Goal: Browse casually: Explore the website without a specific task or goal

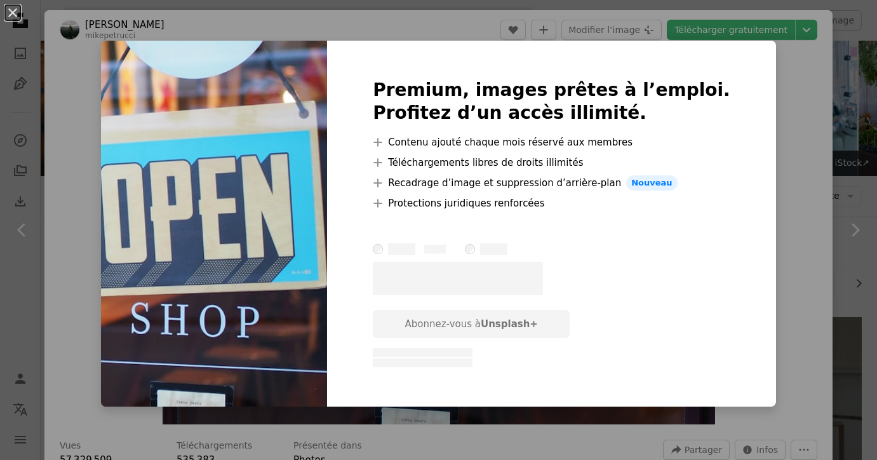
scroll to position [1386, 0]
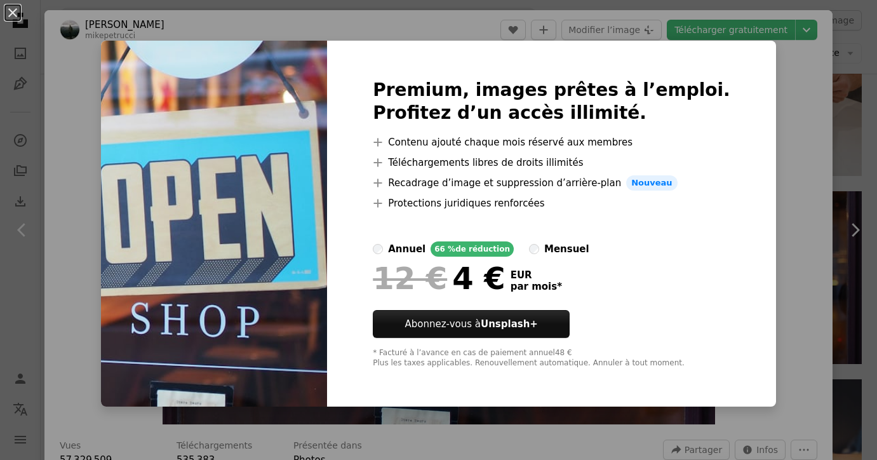
click at [763, 129] on div "An X shape Premium, images prêtes à l’emploi. Profitez d’un accès illimité. A p…" at bounding box center [438, 230] width 877 height 460
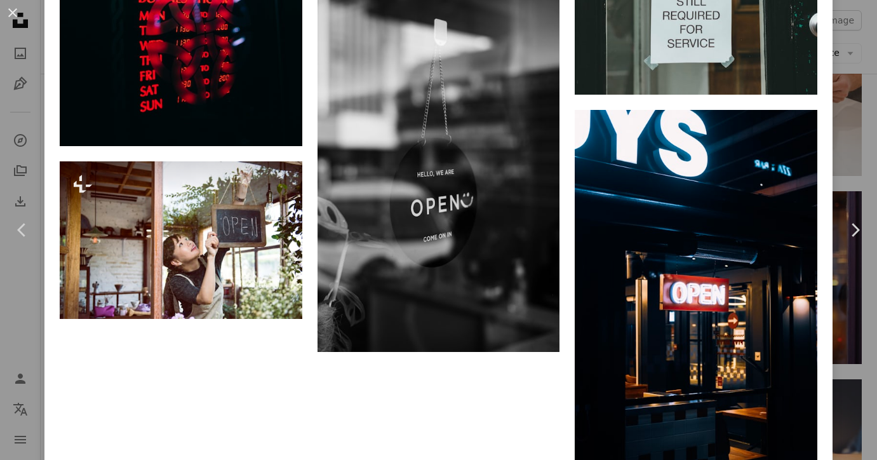
scroll to position [8823, 0]
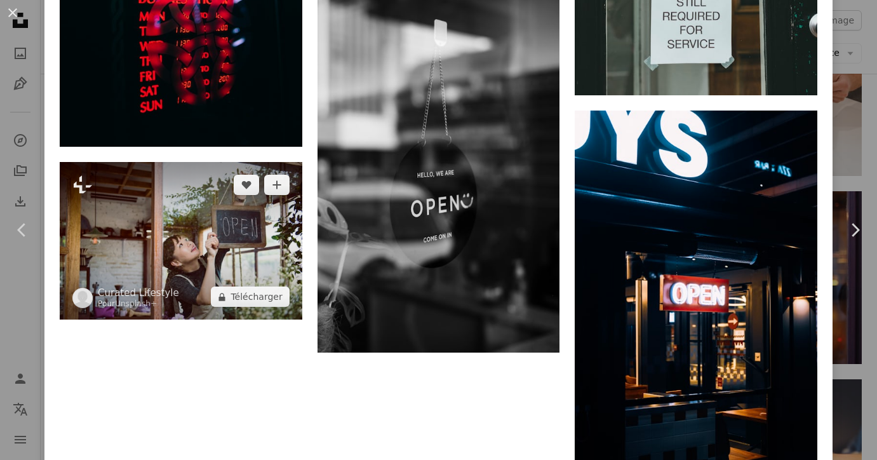
click at [261, 252] on img at bounding box center [181, 241] width 243 height 158
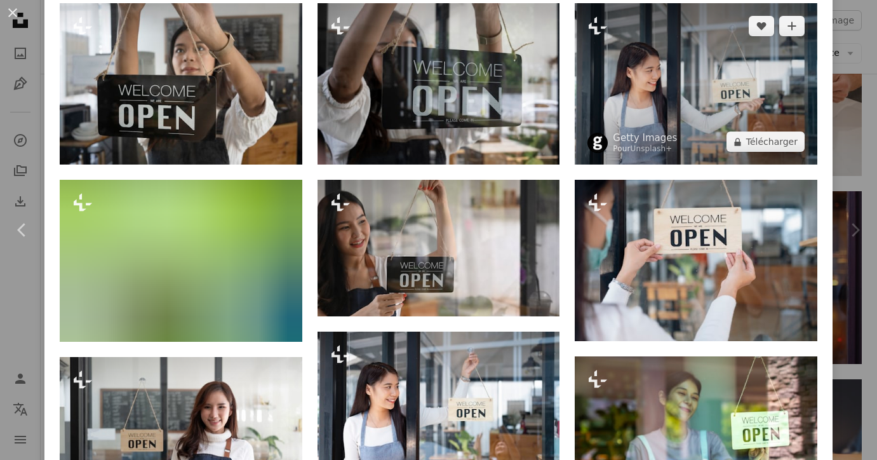
scroll to position [696, 0]
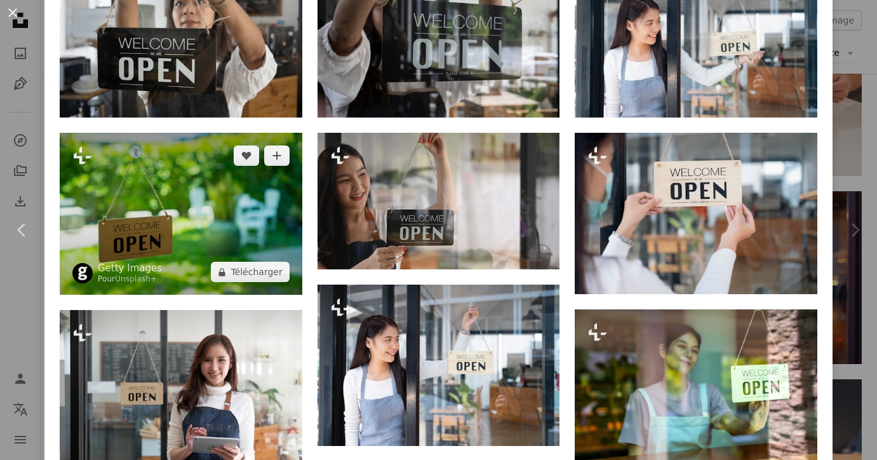
click at [252, 223] on img at bounding box center [181, 214] width 243 height 162
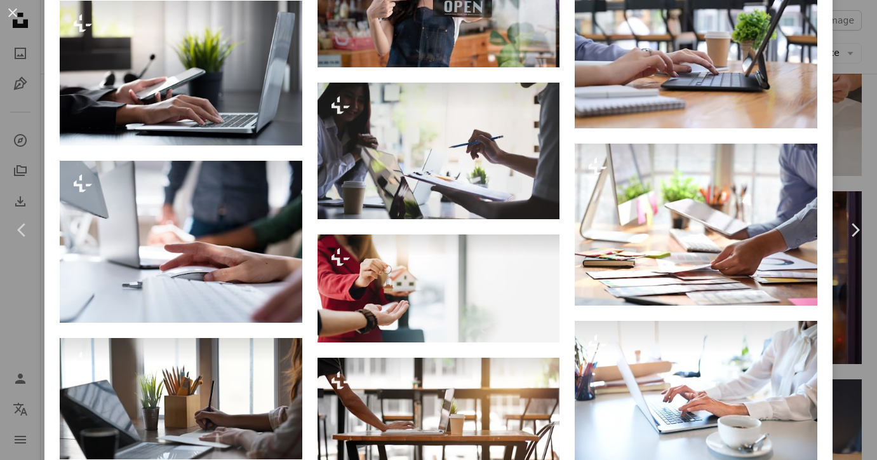
scroll to position [4011, 0]
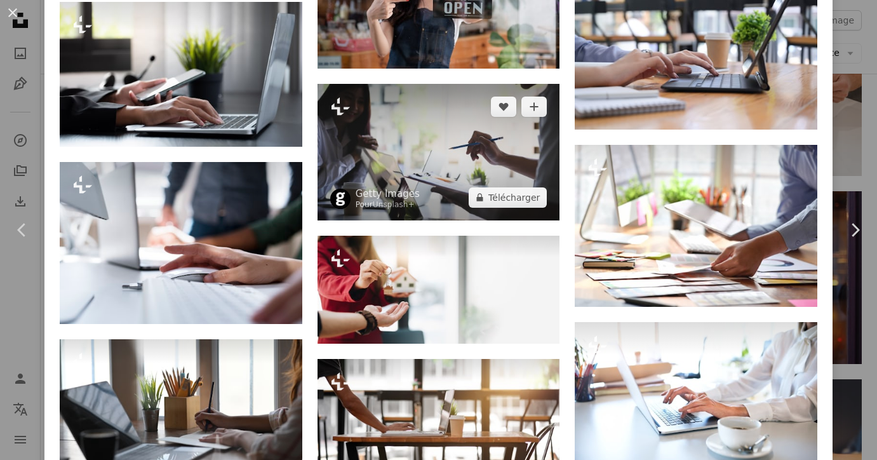
click at [439, 146] on img at bounding box center [439, 152] width 243 height 137
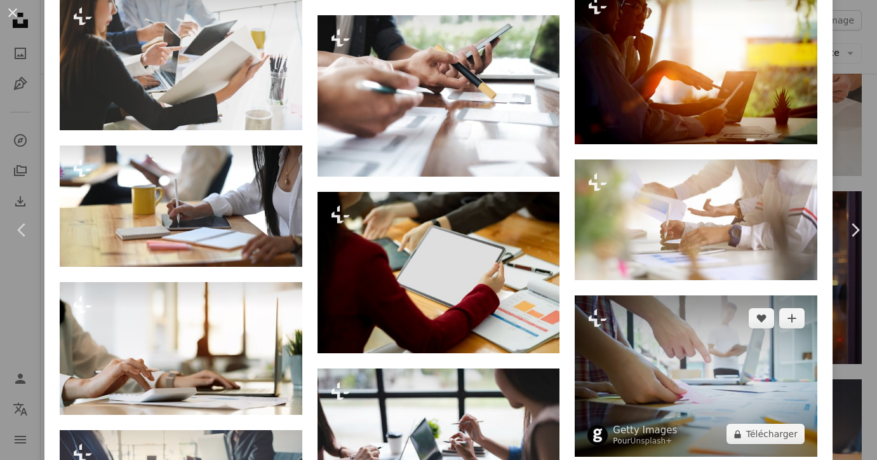
scroll to position [1755, 0]
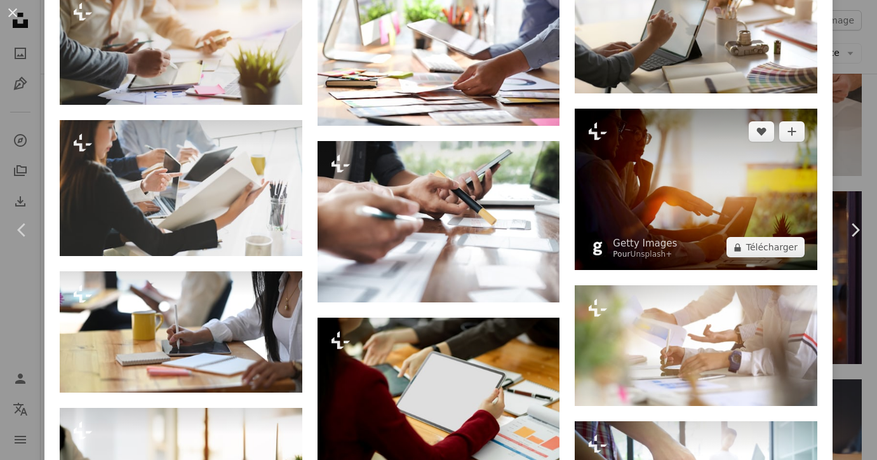
click at [734, 142] on img at bounding box center [696, 189] width 243 height 161
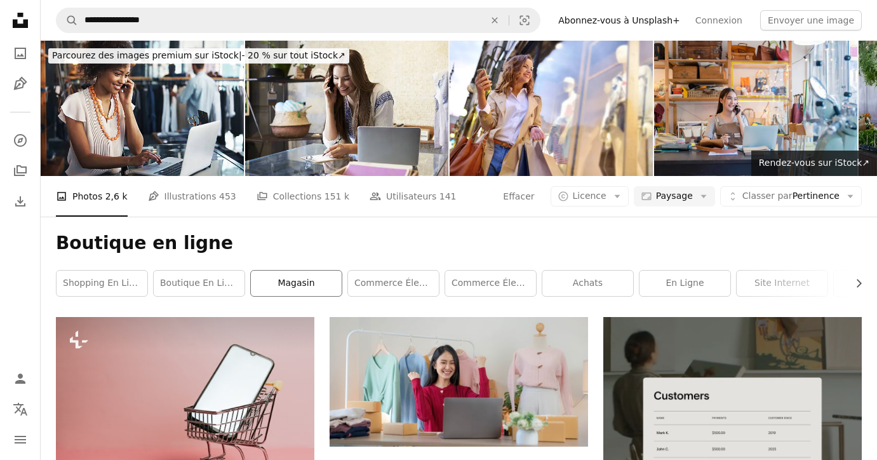
click at [309, 280] on link "magasin" at bounding box center [296, 283] width 91 height 25
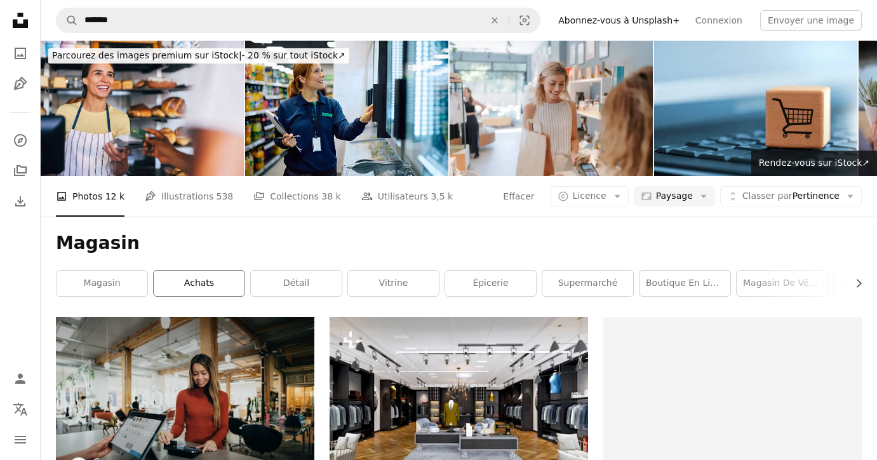
click at [201, 288] on link "achats" at bounding box center [199, 283] width 91 height 25
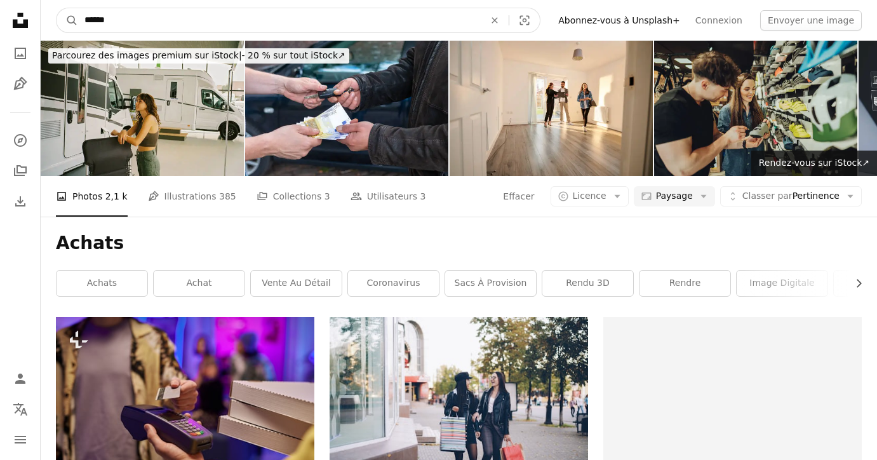
click at [121, 17] on input "******" at bounding box center [279, 20] width 403 height 24
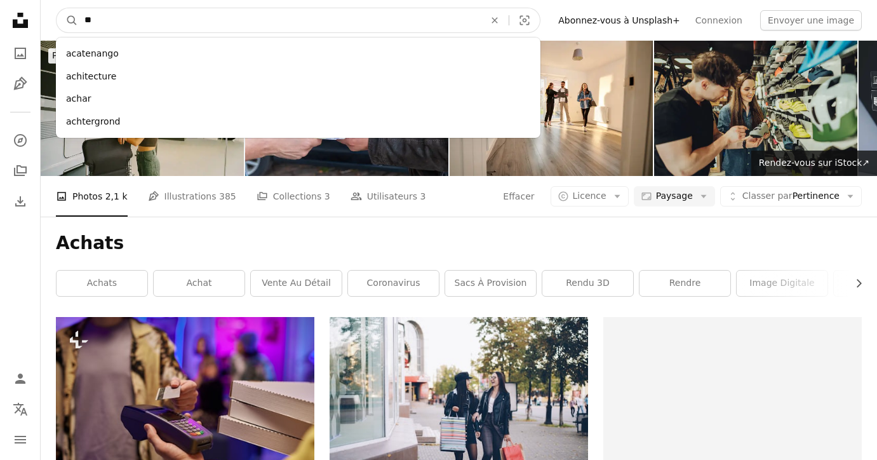
type input "*"
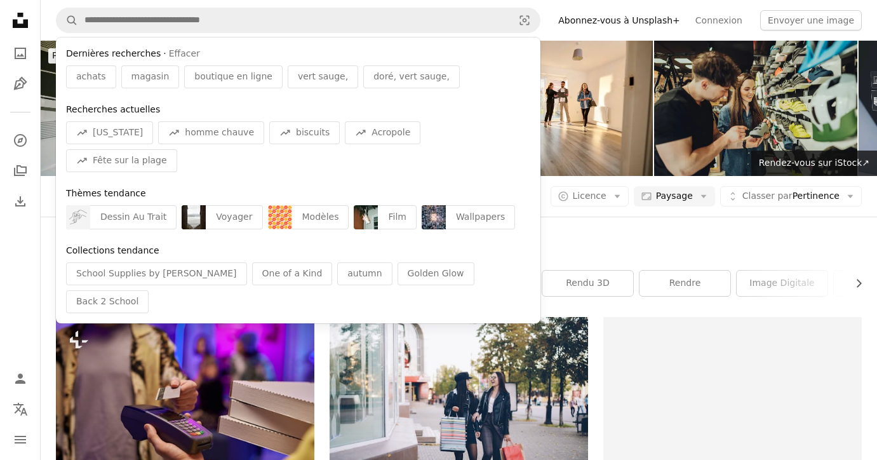
click at [323, 285] on link "vente au détail" at bounding box center [296, 283] width 91 height 25
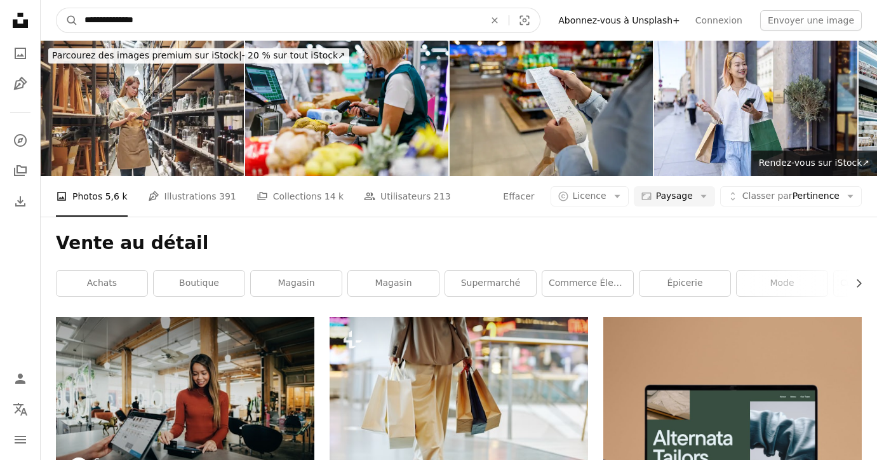
click at [158, 18] on input "**********" at bounding box center [279, 20] width 403 height 24
type input "*"
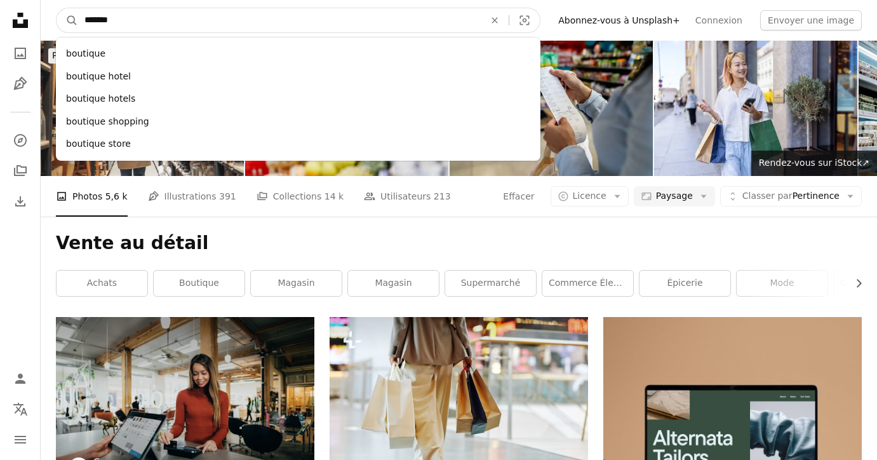
type input "********"
click at [67, 20] on button "A magnifying glass" at bounding box center [68, 20] width 22 height 24
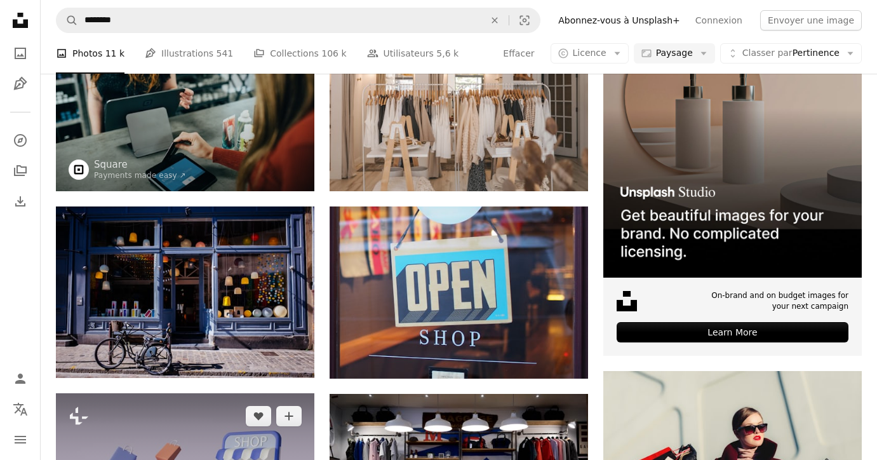
scroll to position [295, 0]
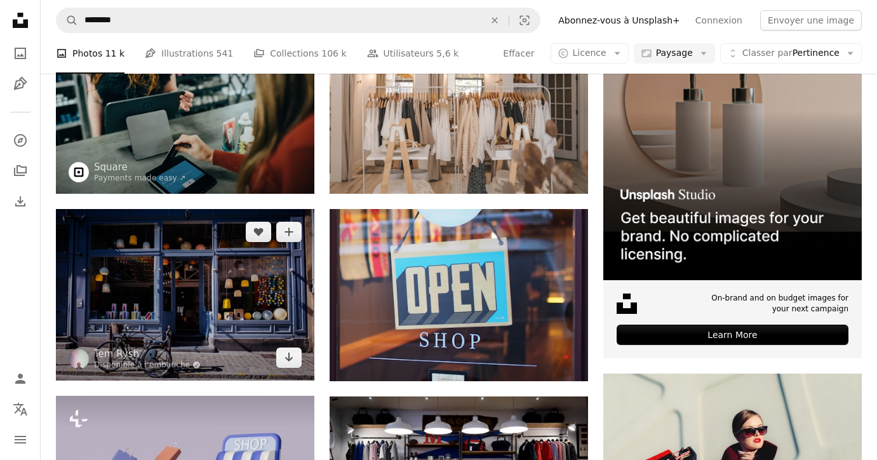
click at [154, 289] on img at bounding box center [185, 294] width 259 height 171
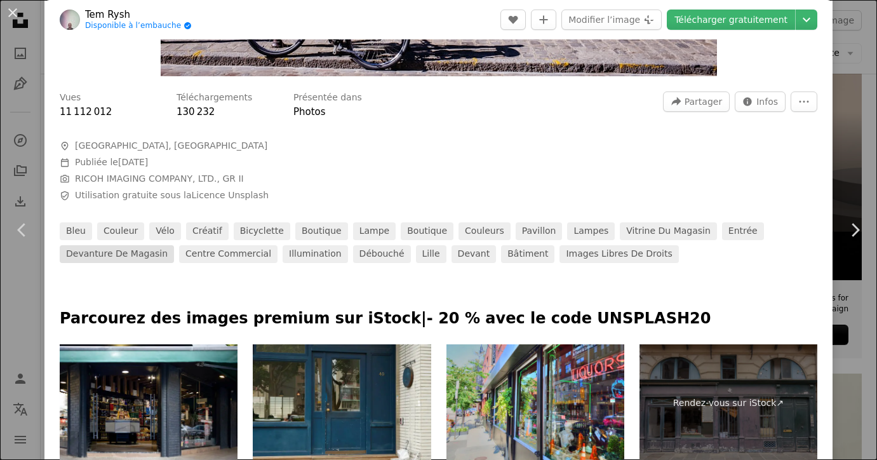
scroll to position [353, 0]
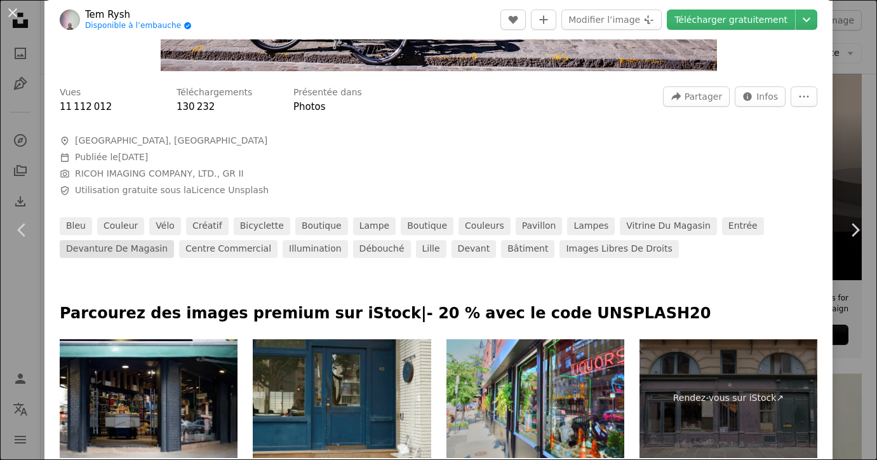
click at [145, 242] on link "devanture de magasin" at bounding box center [117, 249] width 114 height 18
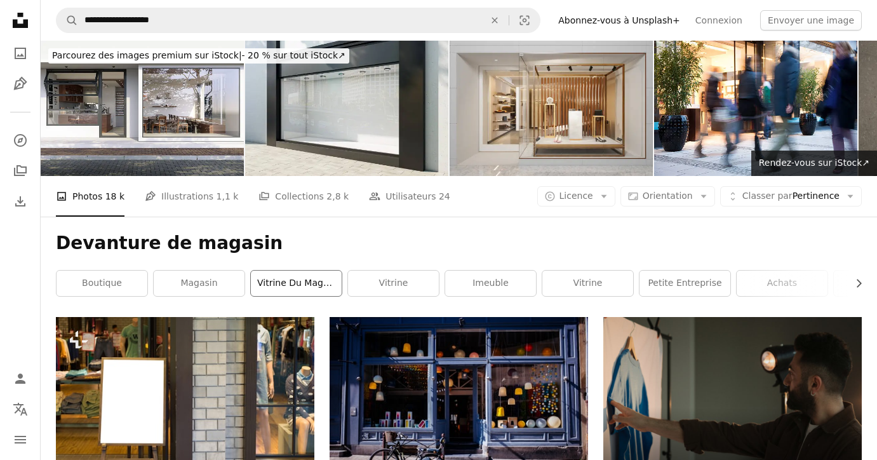
click at [288, 285] on link "Vitrine du magasin" at bounding box center [296, 283] width 91 height 25
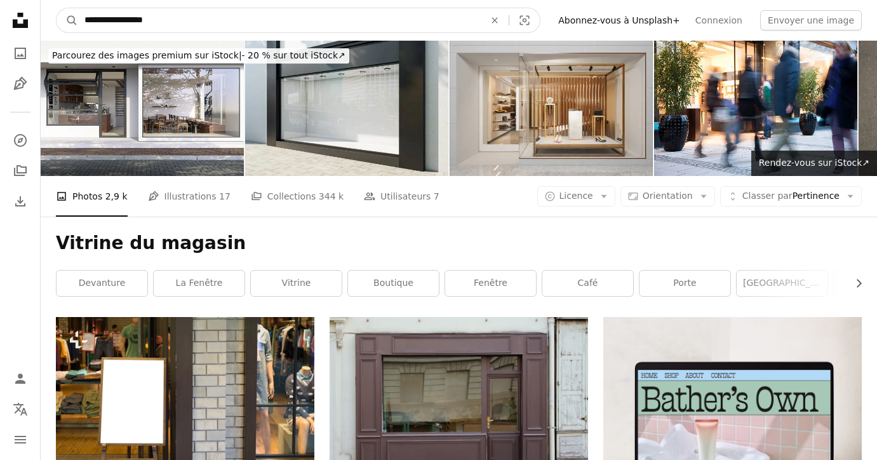
click at [184, 23] on input "**********" at bounding box center [279, 20] width 403 height 24
type input "*"
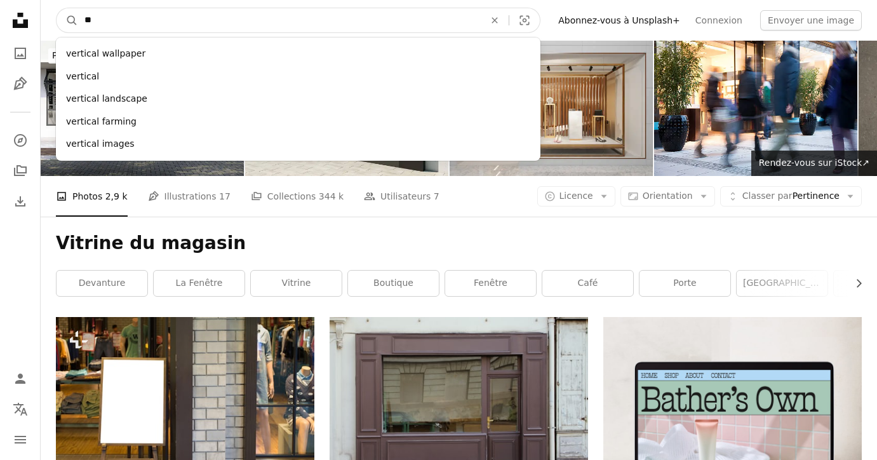
type input "*"
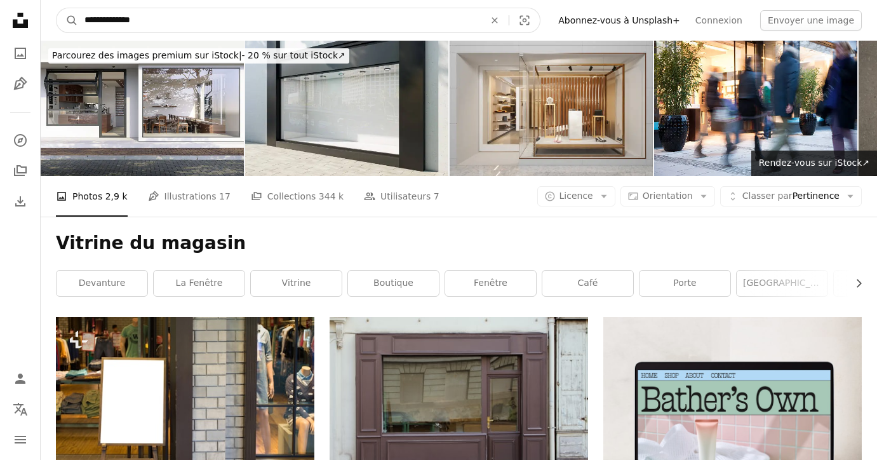
type input "**********"
click at [67, 20] on button "A magnifying glass" at bounding box center [68, 20] width 22 height 24
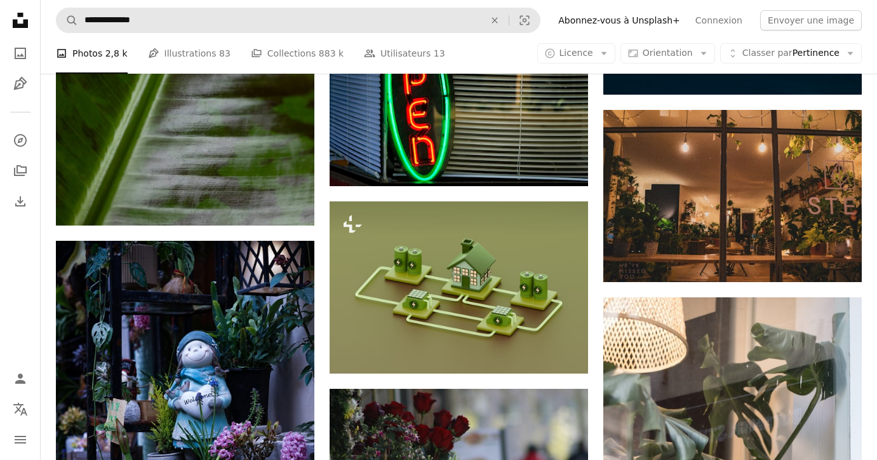
scroll to position [4688, 0]
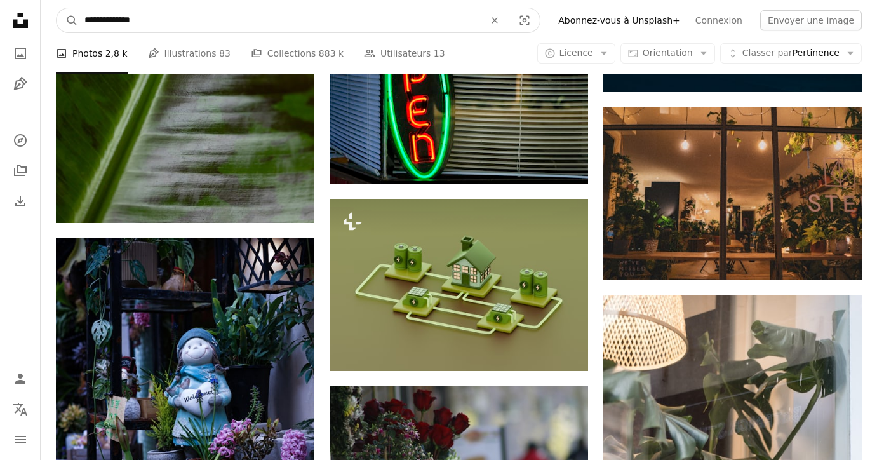
click at [180, 24] on input "**********" at bounding box center [279, 20] width 403 height 24
type input "*"
type input "**********"
click at [67, 20] on button "A magnifying glass" at bounding box center [68, 20] width 22 height 24
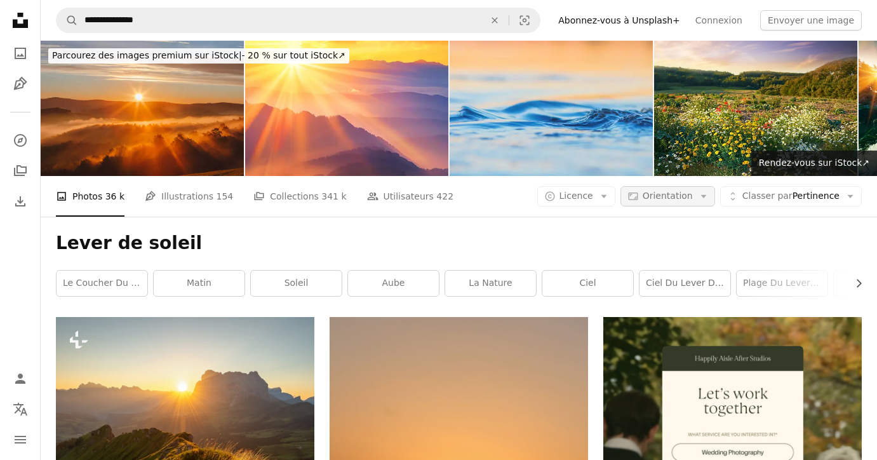
click at [708, 193] on icon "Arrow down" at bounding box center [703, 196] width 11 height 11
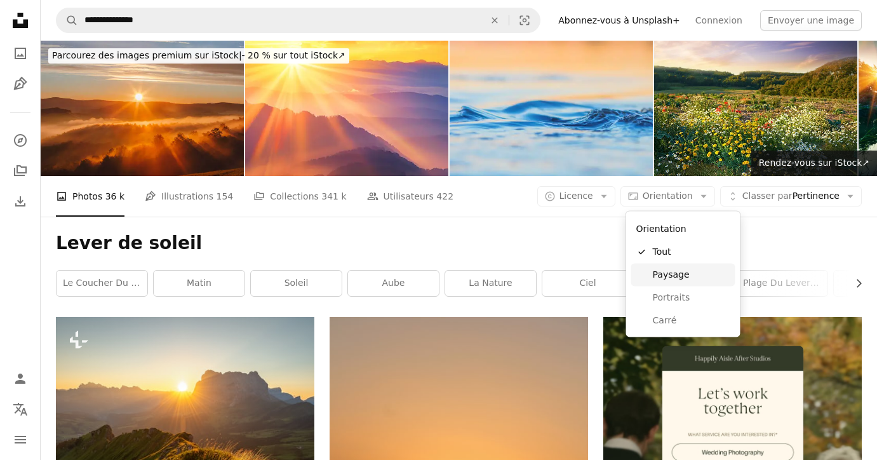
click at [668, 274] on span "Paysage" at bounding box center [691, 274] width 77 height 13
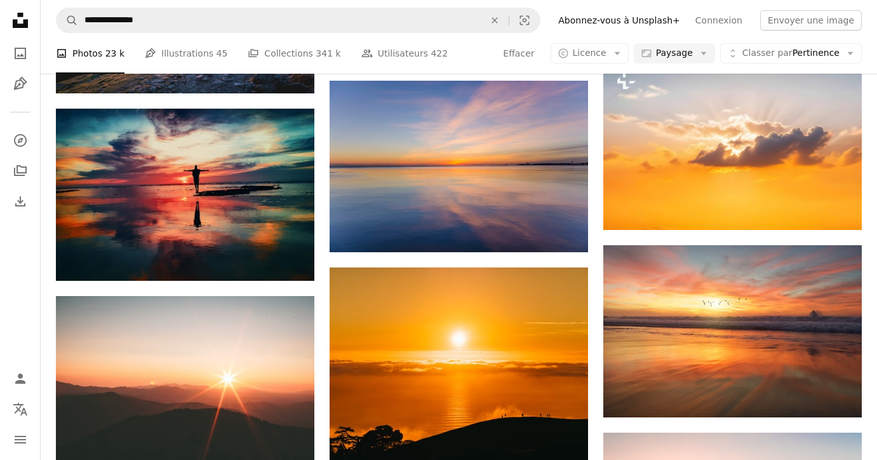
scroll to position [972, 0]
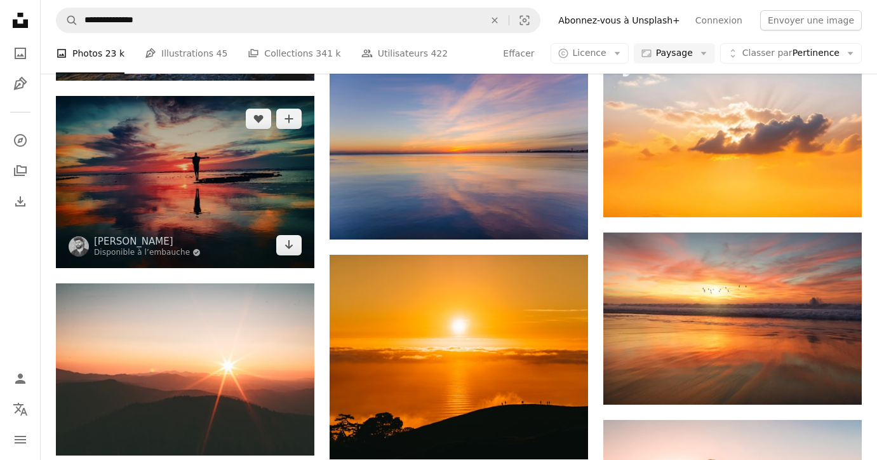
click at [268, 212] on img at bounding box center [185, 182] width 259 height 172
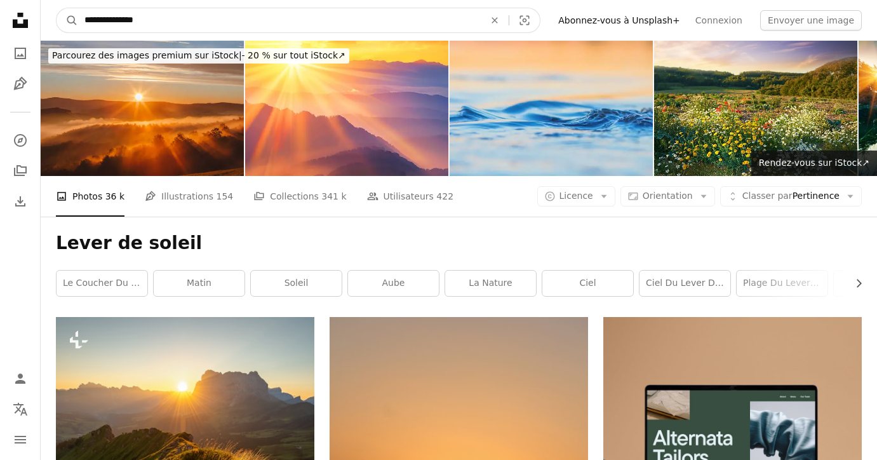
click at [217, 23] on input "**********" at bounding box center [279, 20] width 403 height 24
type input "*"
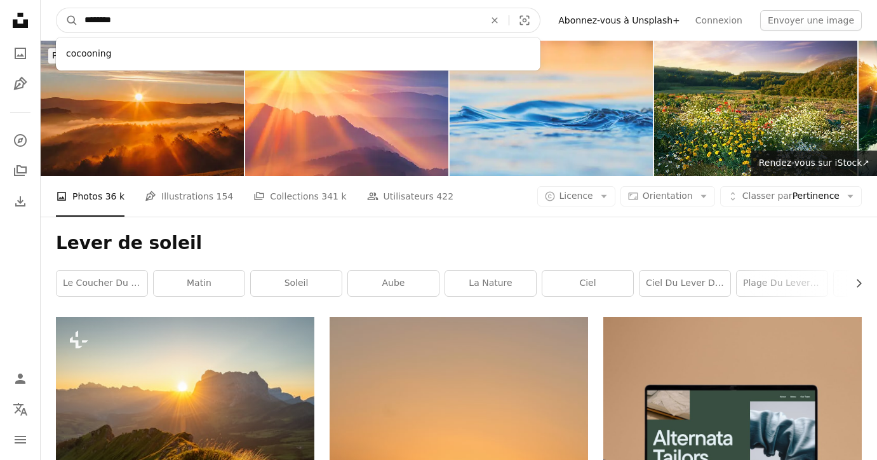
type input "*********"
click at [67, 20] on button "A magnifying glass" at bounding box center [68, 20] width 22 height 24
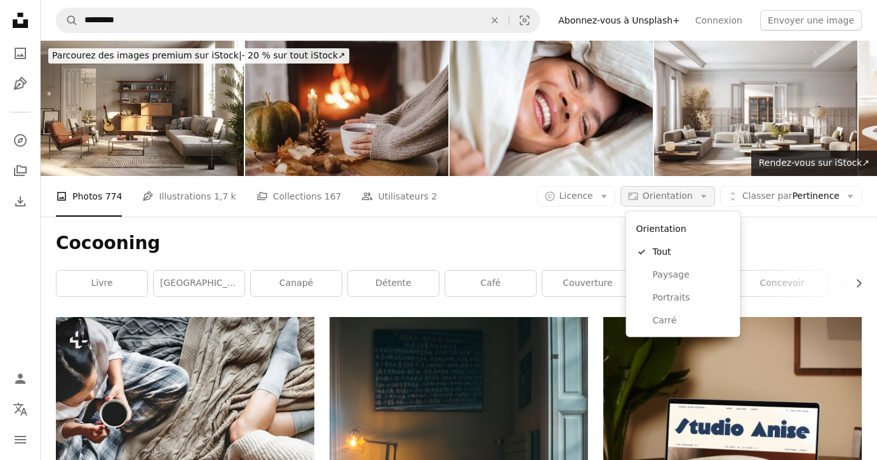
click at [708, 197] on icon "Arrow down" at bounding box center [703, 196] width 11 height 11
click at [672, 271] on span "Paysage" at bounding box center [691, 274] width 77 height 13
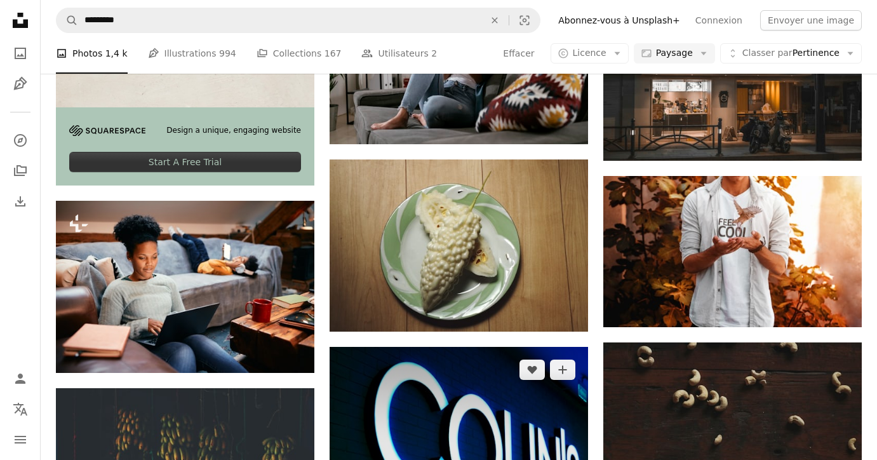
scroll to position [1942, 0]
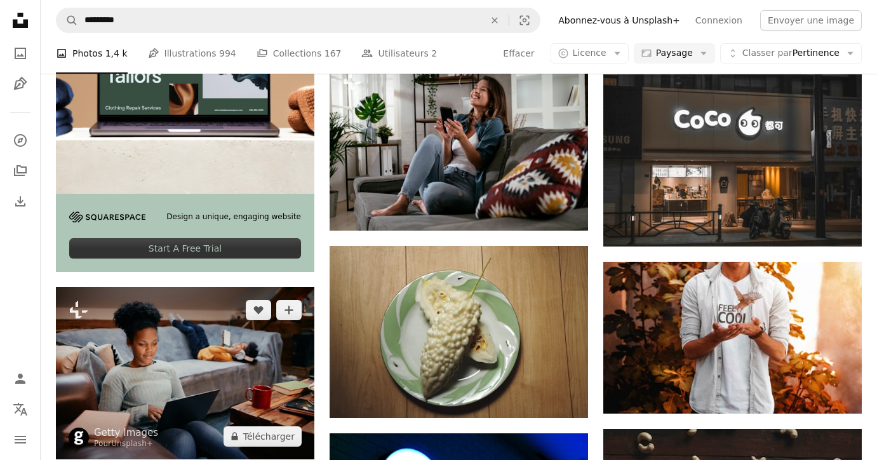
click at [168, 351] on img at bounding box center [185, 373] width 259 height 172
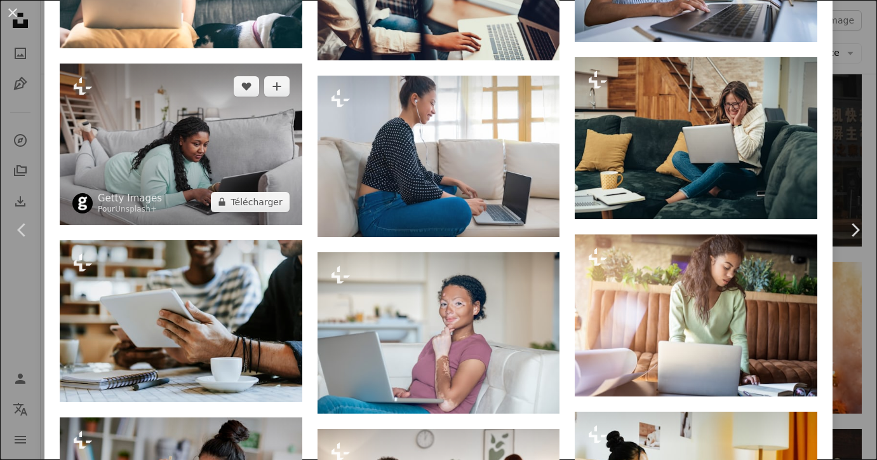
scroll to position [2093, 0]
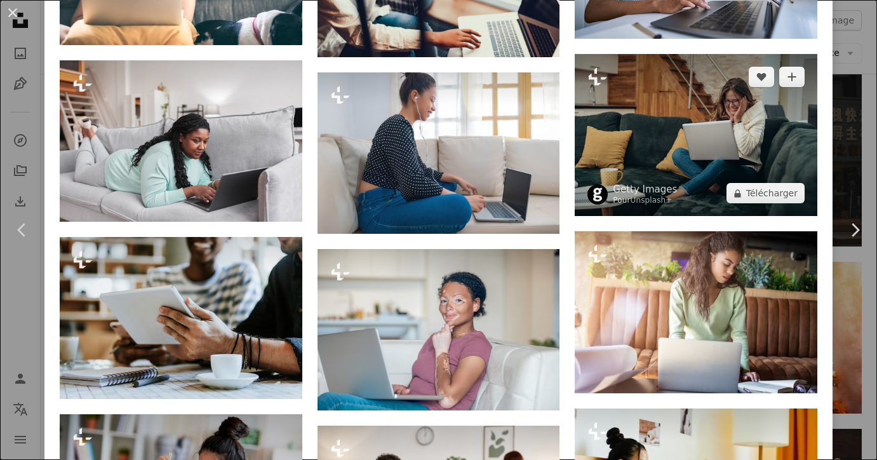
click at [646, 169] on img at bounding box center [696, 135] width 243 height 162
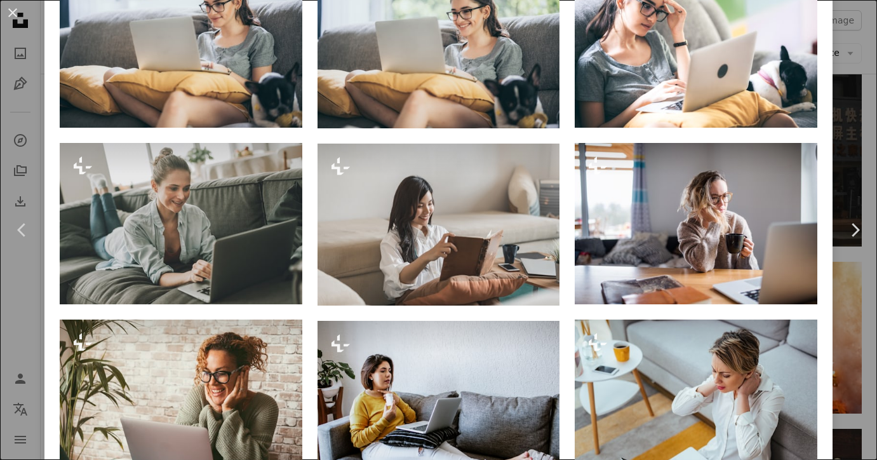
scroll to position [861, 0]
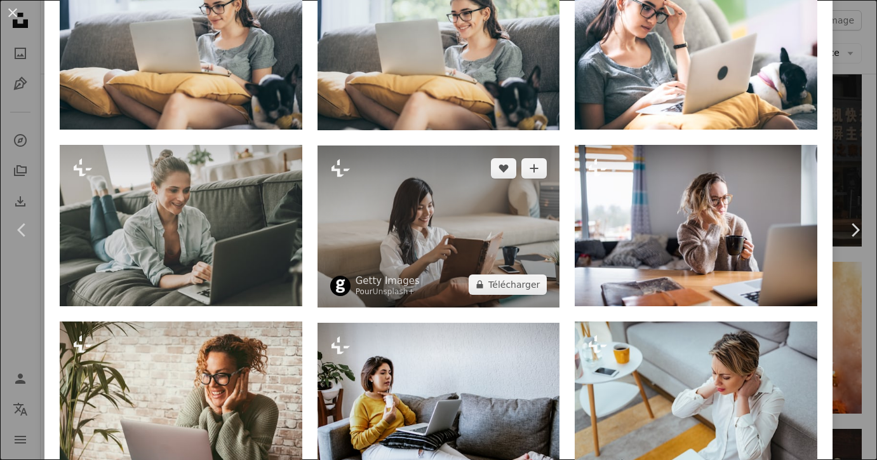
click at [421, 198] on img at bounding box center [439, 226] width 243 height 162
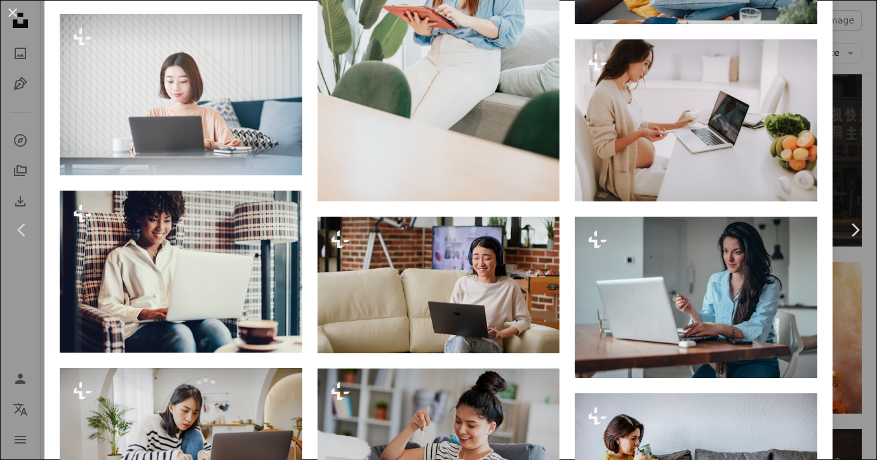
scroll to position [2759, 0]
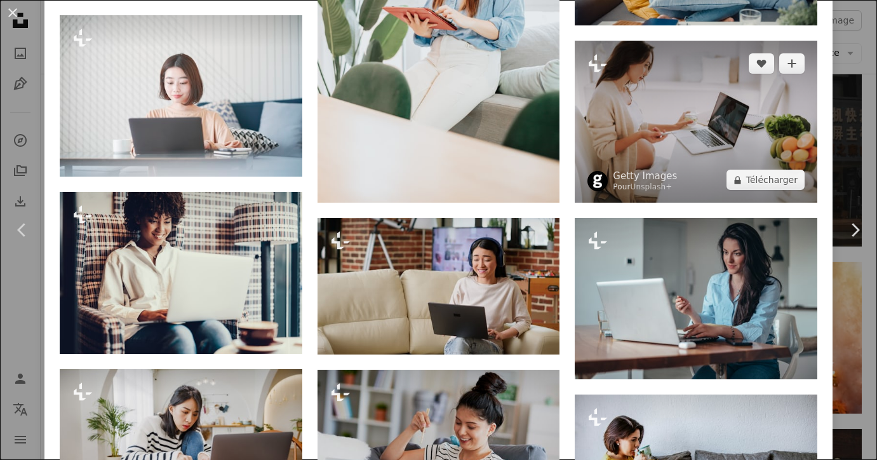
click at [662, 114] on img at bounding box center [696, 122] width 243 height 162
